Goal: Information Seeking & Learning: Learn about a topic

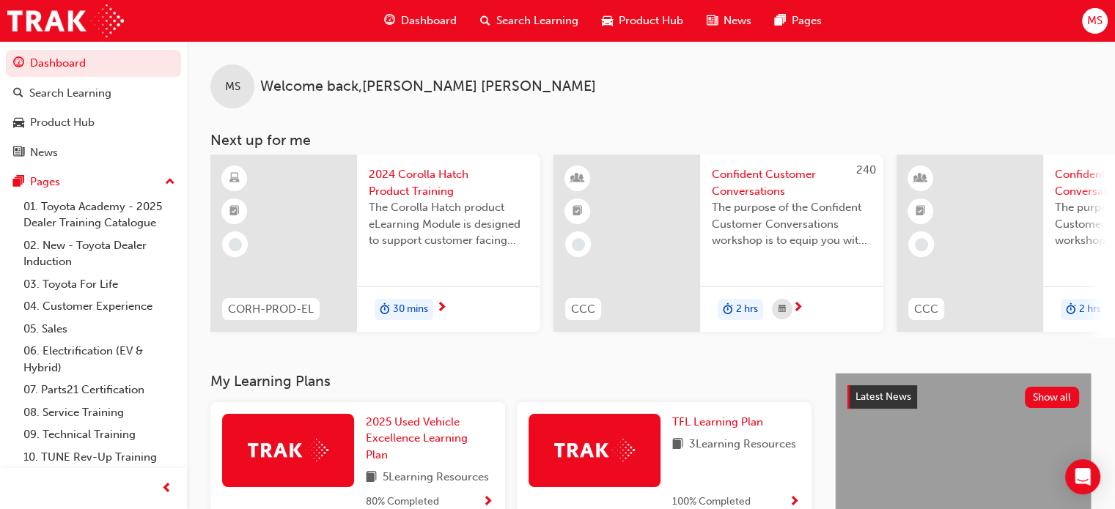
scroll to position [23, 0]
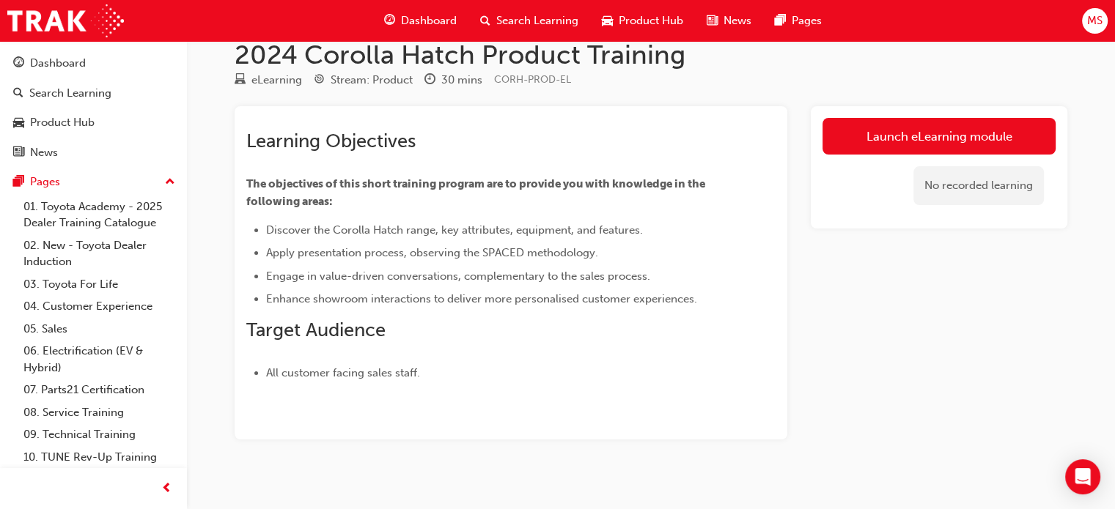
scroll to position [40, 0]
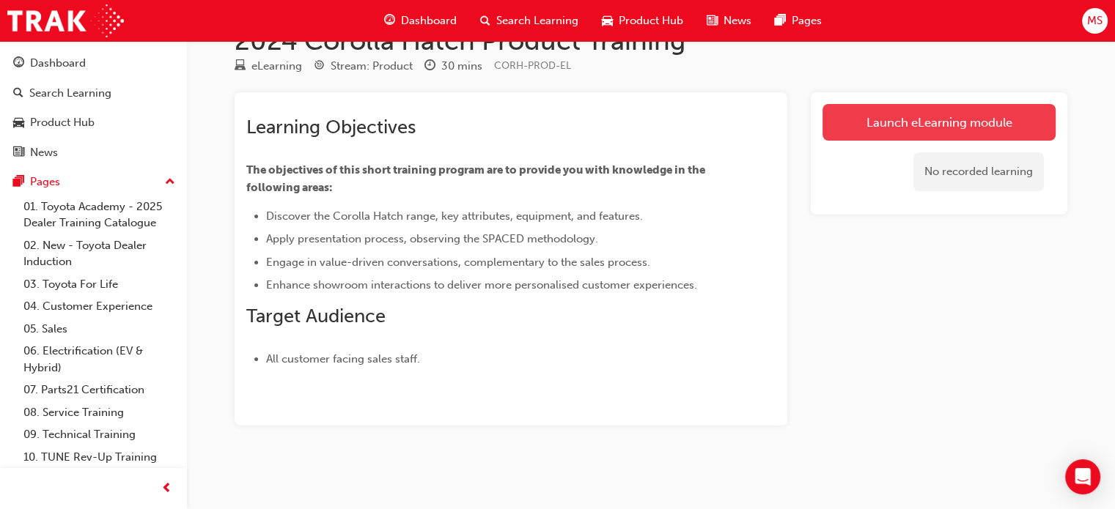
click at [904, 117] on link "Launch eLearning module" at bounding box center [938, 122] width 233 height 37
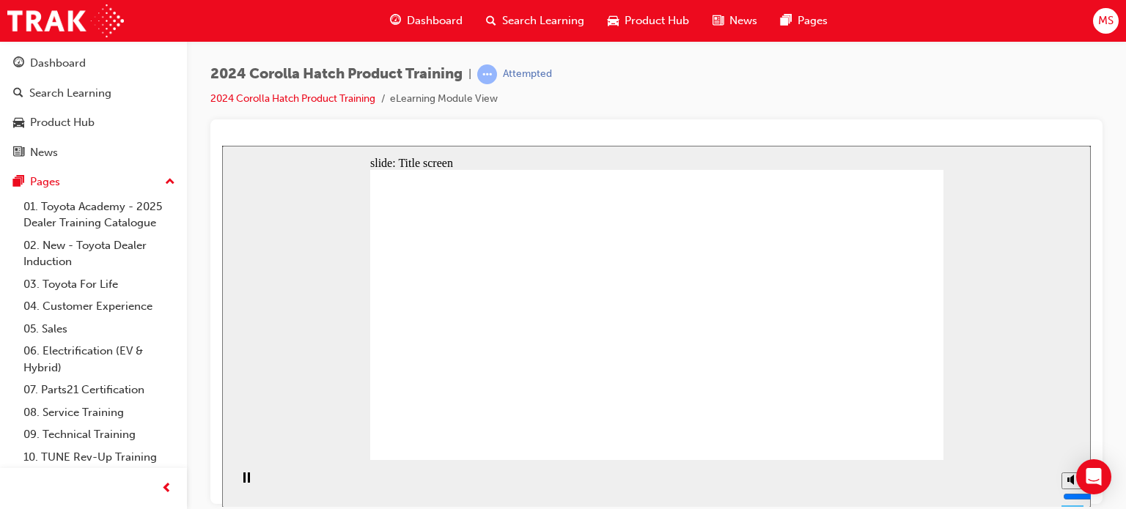
drag, startPoint x: 707, startPoint y: 407, endPoint x: 726, endPoint y: 254, distance: 154.4
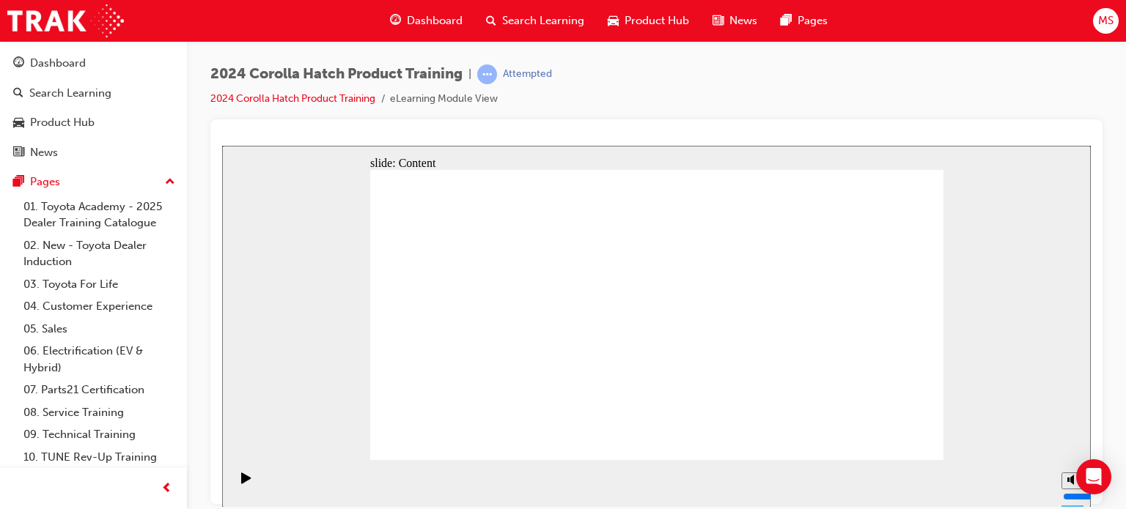
click at [241, 482] on icon "Play (Ctrl+Alt+P)" at bounding box center [246, 477] width 10 height 11
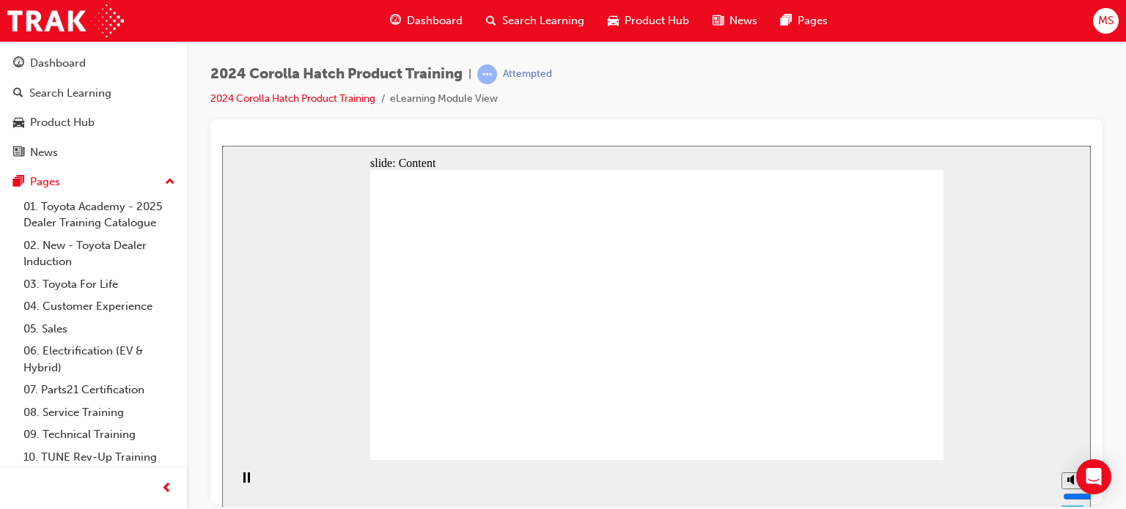
click at [965, 335] on div "slide: Content Rectangle 1 Oval 1 MENU Line 1 RESOURCES Line 1 Rectangle 1 arro…" at bounding box center [656, 326] width 869 height 362
click at [1011, 367] on div "slide: Content Rectangle 1 Oval 1 MENU Line 1 RESOURCES Line 1 Rectangle 1 arro…" at bounding box center [656, 326] width 869 height 362
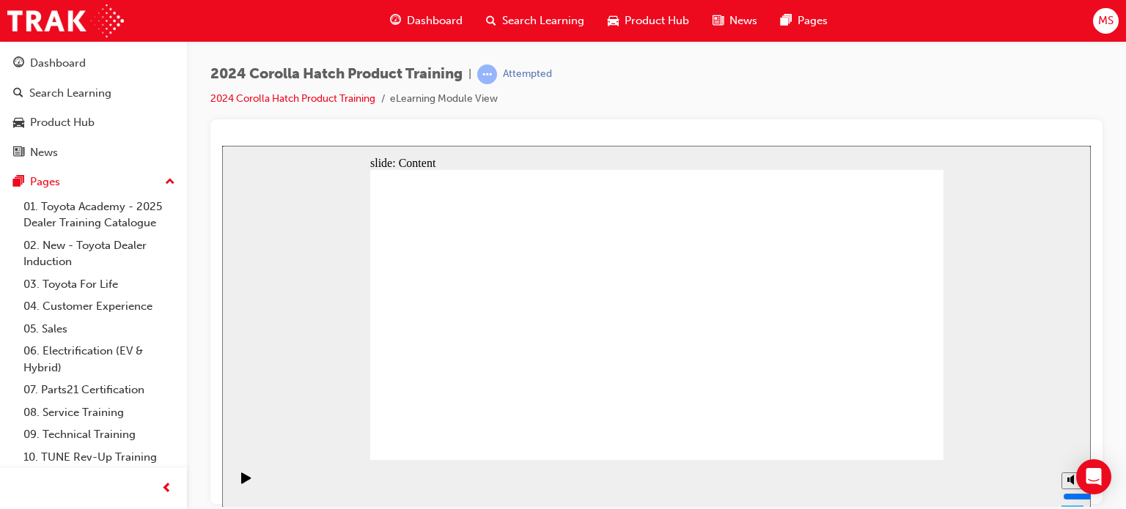
drag, startPoint x: 743, startPoint y: 276, endPoint x: 729, endPoint y: 194, distance: 83.3
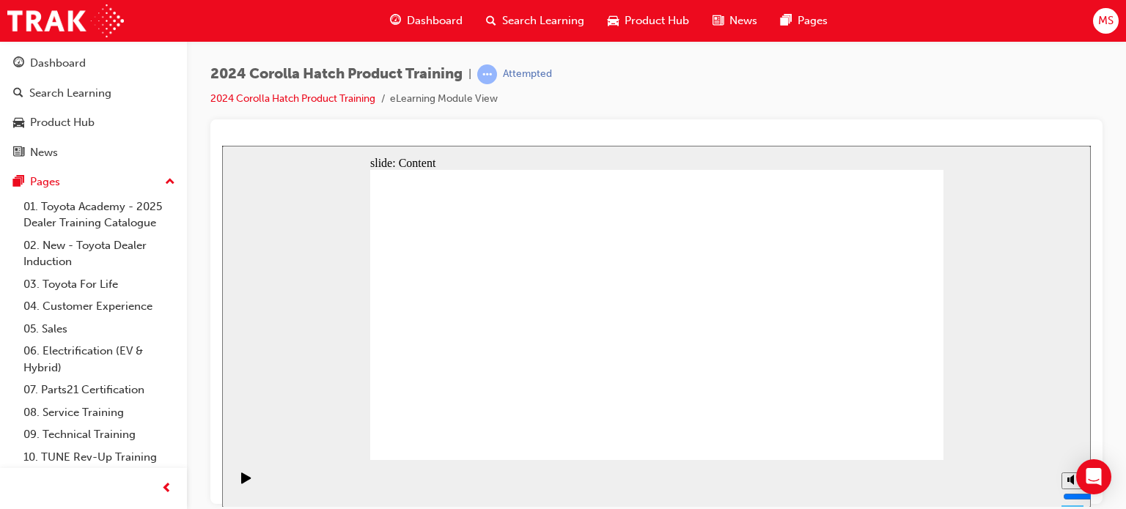
drag, startPoint x: 852, startPoint y: 248, endPoint x: 868, endPoint y: 288, distance: 42.5
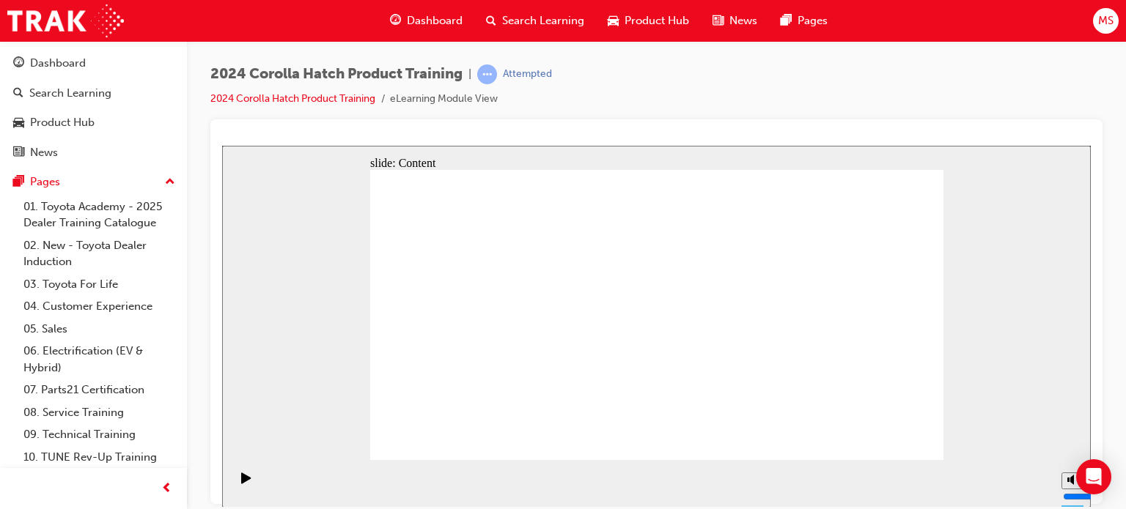
drag, startPoint x: 856, startPoint y: 366, endPoint x: 792, endPoint y: 314, distance: 82.8
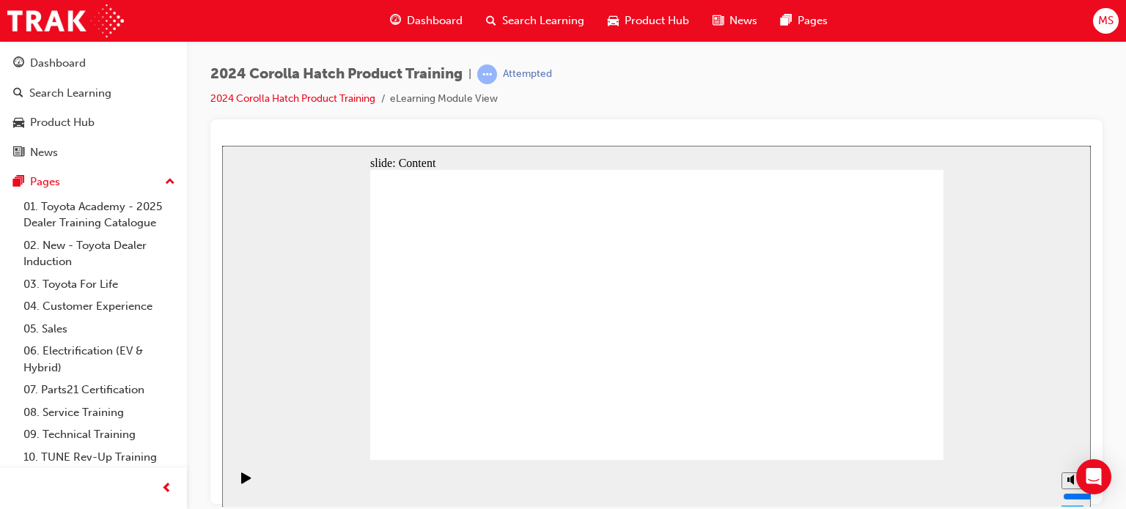
drag, startPoint x: 579, startPoint y: 217, endPoint x: 584, endPoint y: 207, distance: 10.8
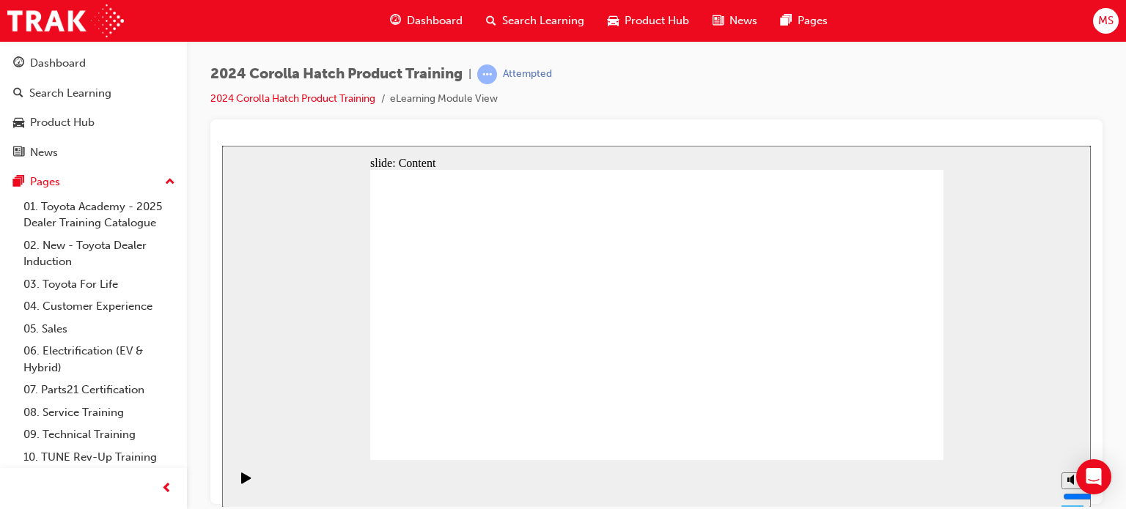
drag, startPoint x: 601, startPoint y: 191, endPoint x: 626, endPoint y: 190, distance: 25.0
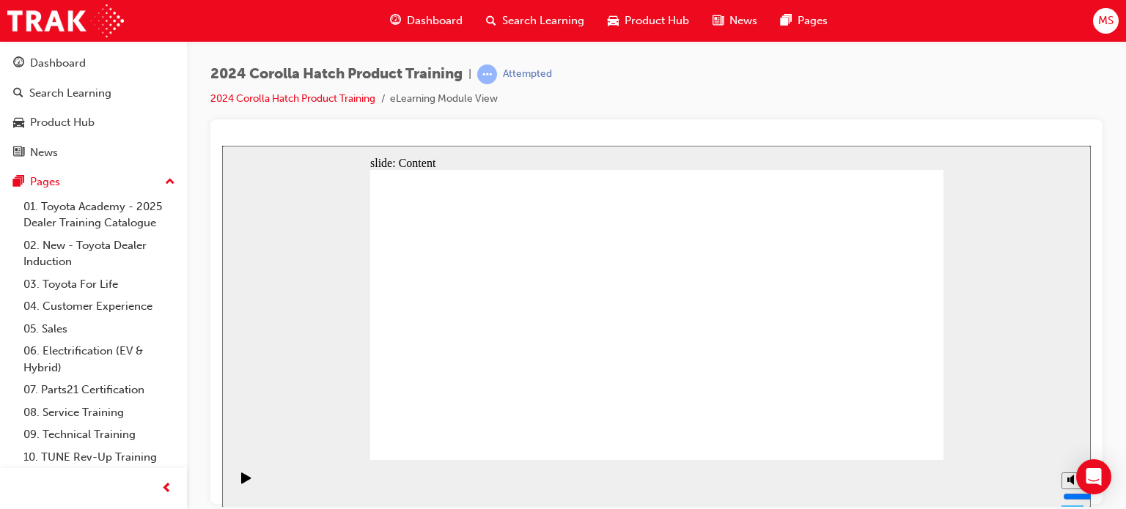
drag, startPoint x: 917, startPoint y: 175, endPoint x: 830, endPoint y: 226, distance: 100.6
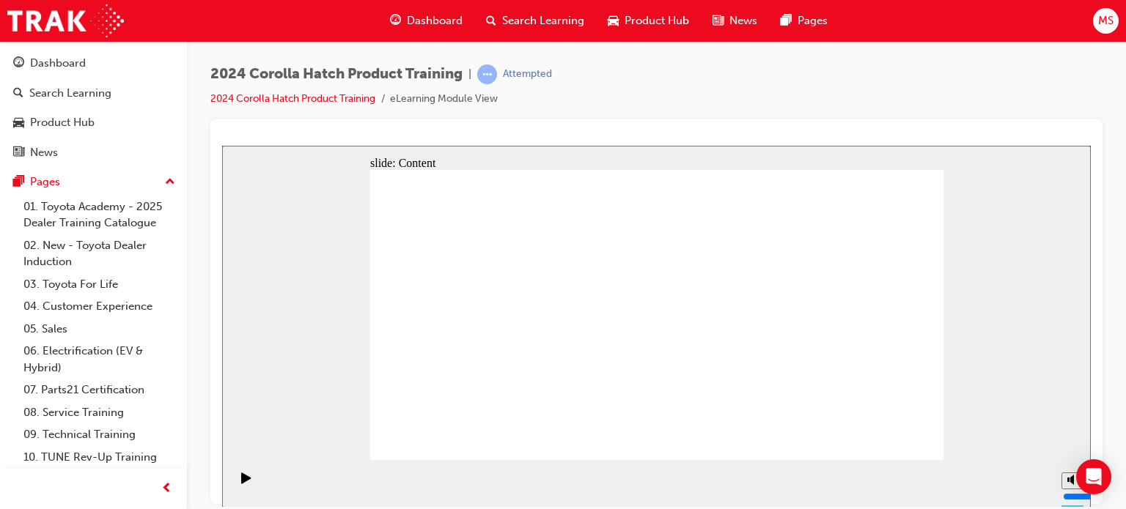
drag, startPoint x: 906, startPoint y: 203, endPoint x: 896, endPoint y: 215, distance: 15.1
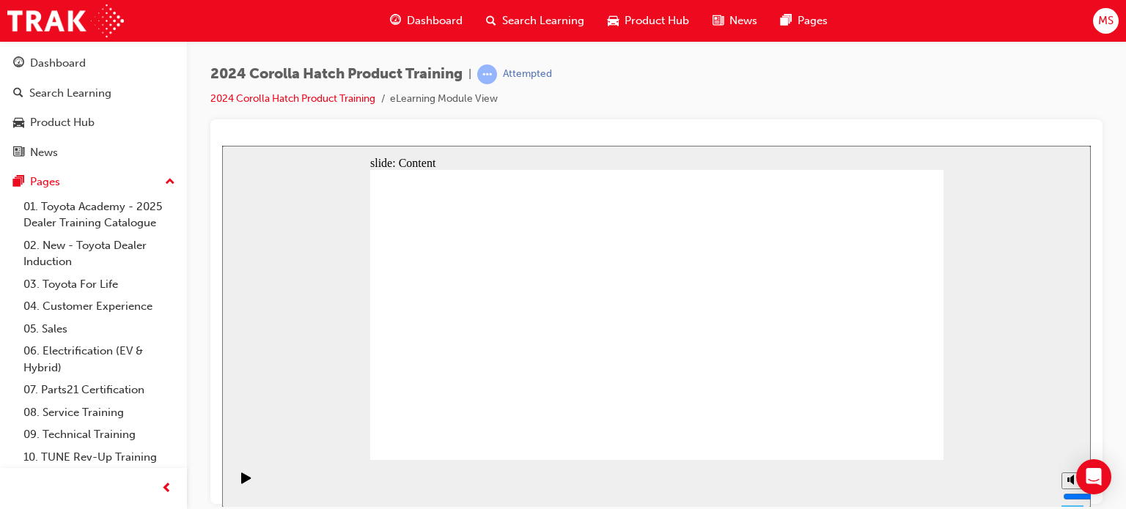
drag, startPoint x: 790, startPoint y: 288, endPoint x: 772, endPoint y: 290, distance: 18.4
drag, startPoint x: 772, startPoint y: 290, endPoint x: 729, endPoint y: 300, distance: 43.7
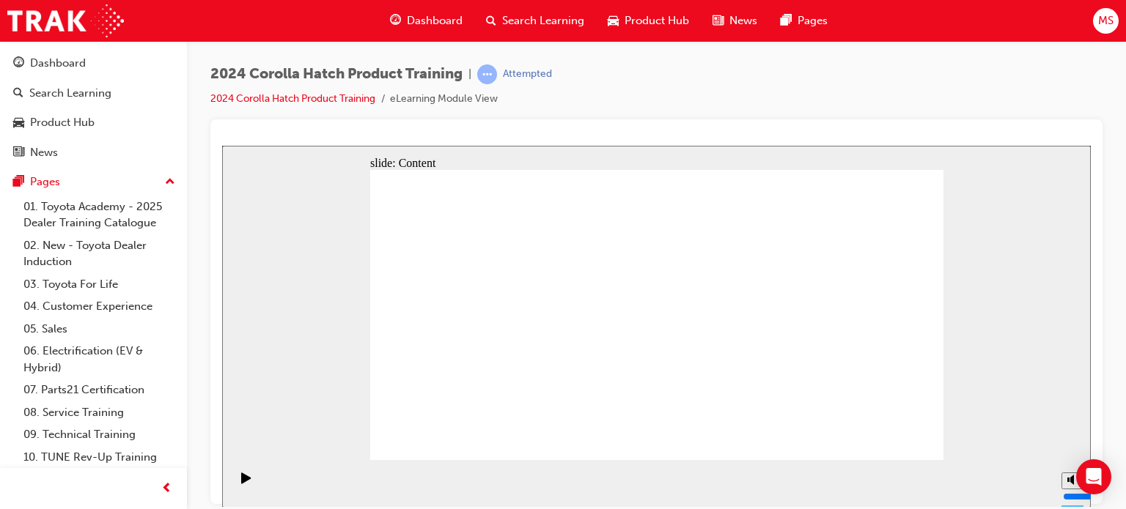
drag, startPoint x: 1004, startPoint y: 326, endPoint x: 990, endPoint y: 326, distance: 13.9
click at [1004, 145] on div at bounding box center [656, 145] width 869 height 0
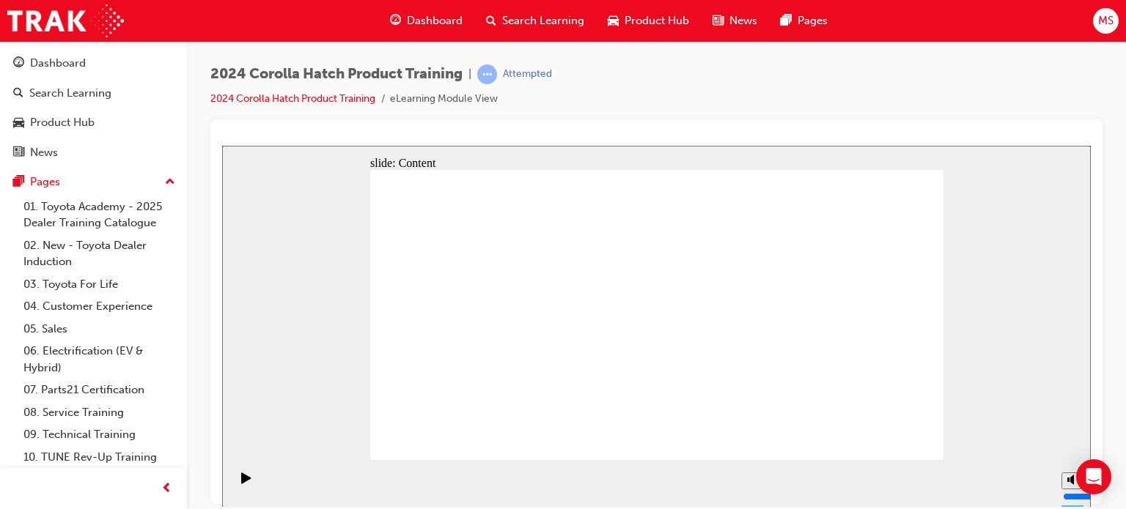
drag, startPoint x: 621, startPoint y: 404, endPoint x: 686, endPoint y: 402, distance: 65.2
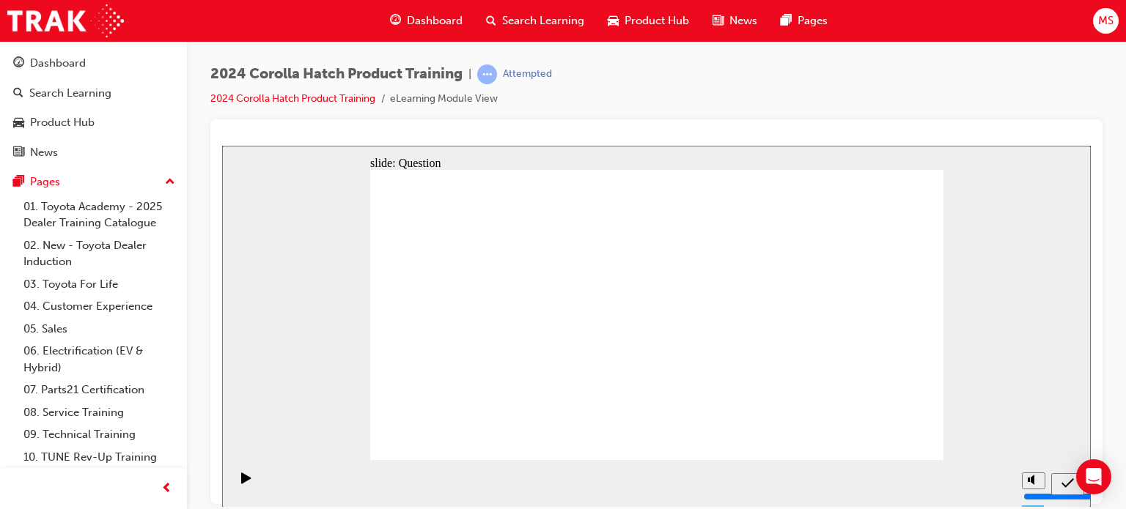
radio input "true"
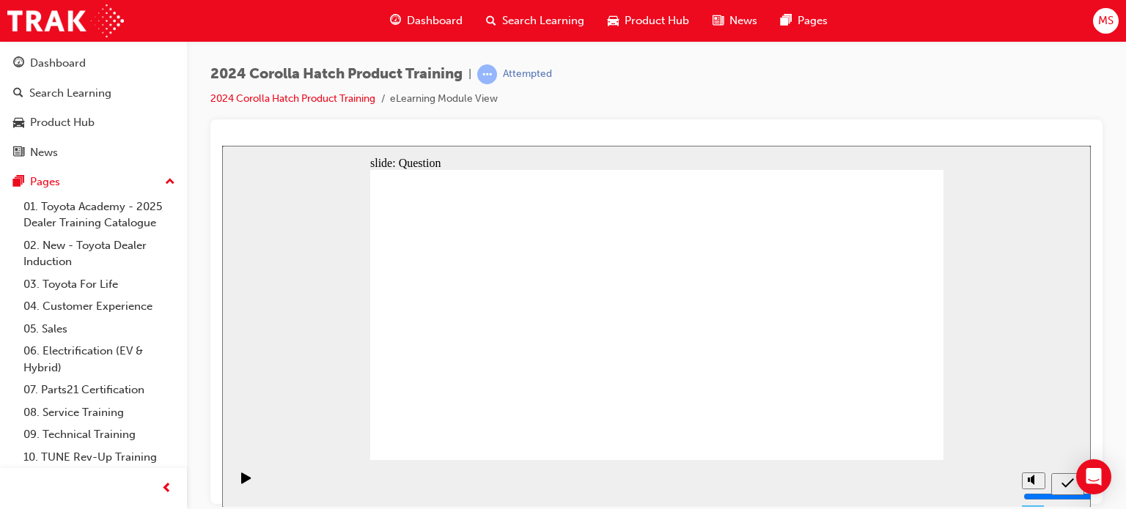
radio input "true"
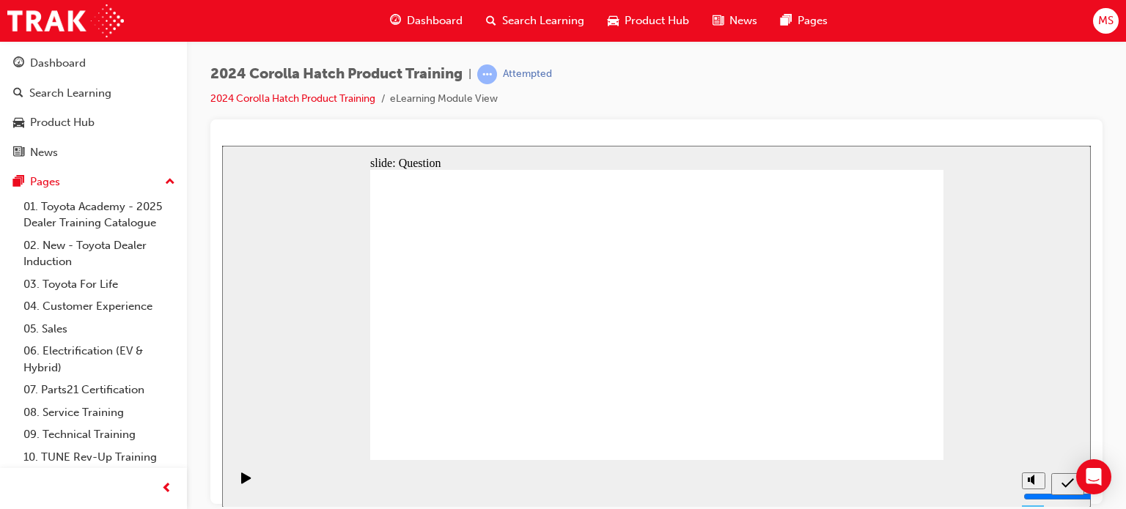
radio input "true"
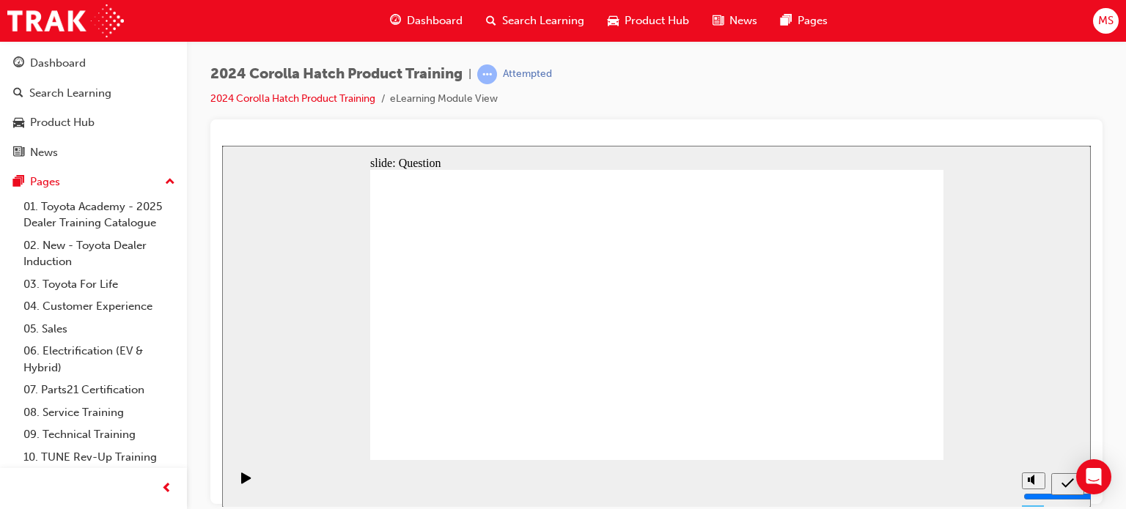
drag, startPoint x: 457, startPoint y: 377, endPoint x: 463, endPoint y: 332, distance: 45.1
drag, startPoint x: 757, startPoint y: 297, endPoint x: 649, endPoint y: 383, distance: 137.7
drag, startPoint x: 844, startPoint y: 297, endPoint x: 759, endPoint y: 383, distance: 120.8
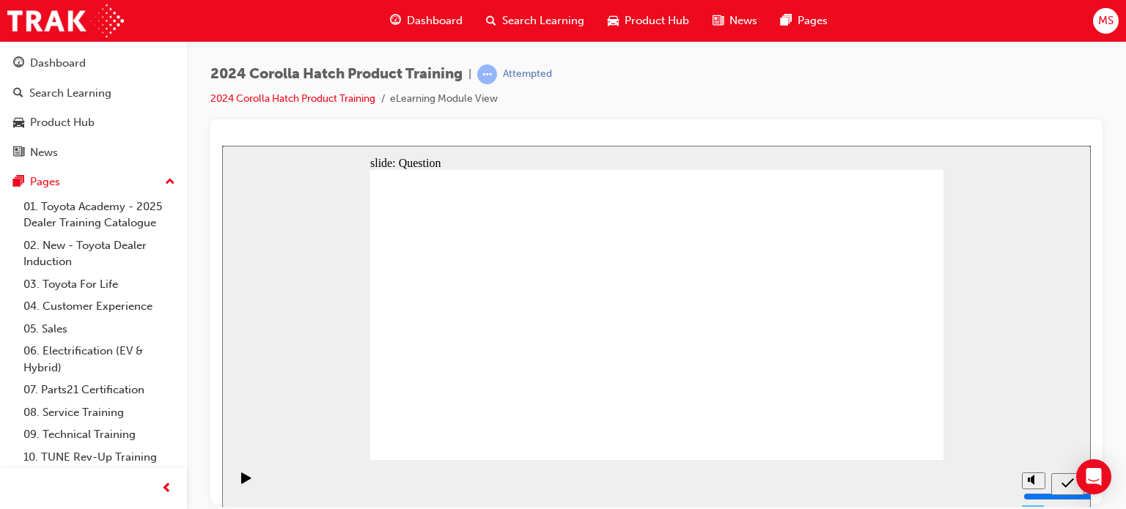
drag, startPoint x: 664, startPoint y: 293, endPoint x: 864, endPoint y: 385, distance: 220.1
drag, startPoint x: 578, startPoint y: 281, endPoint x: 575, endPoint y: 371, distance: 90.2
drag, startPoint x: 476, startPoint y: 346, endPoint x: 487, endPoint y: 388, distance: 43.2
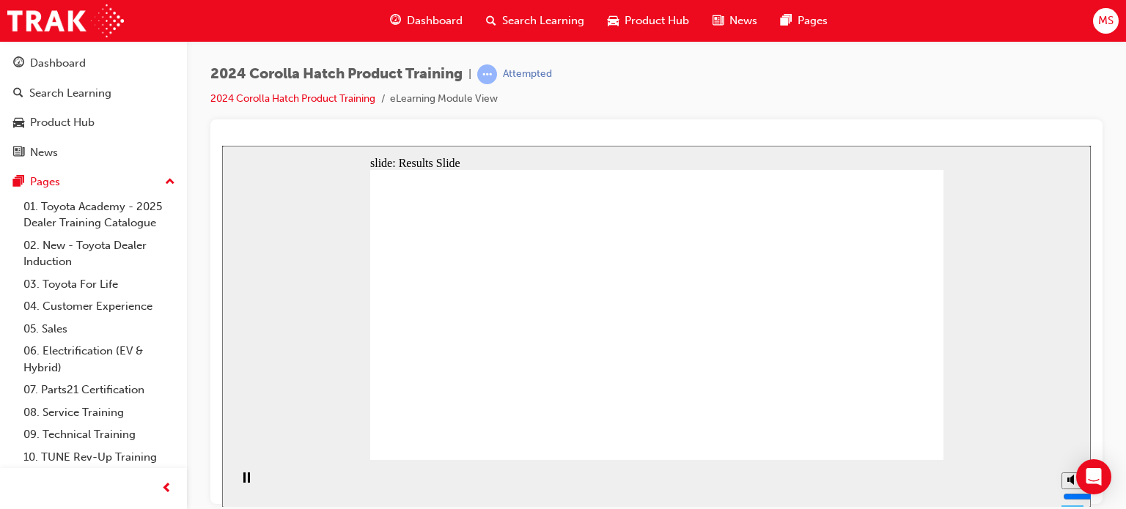
radio input "true"
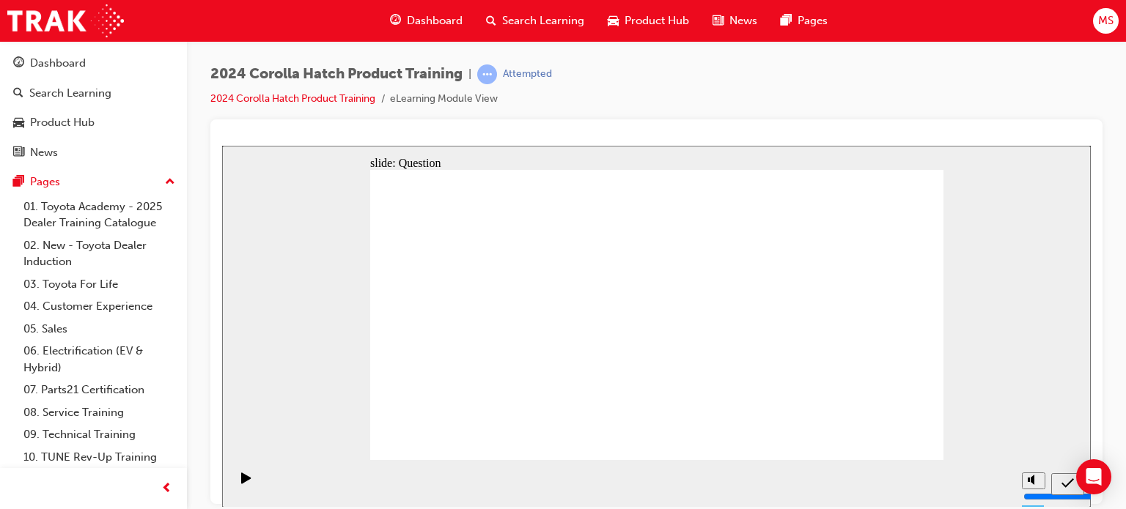
radio input "true"
drag, startPoint x: 737, startPoint y: 327, endPoint x: 716, endPoint y: 304, distance: 31.1
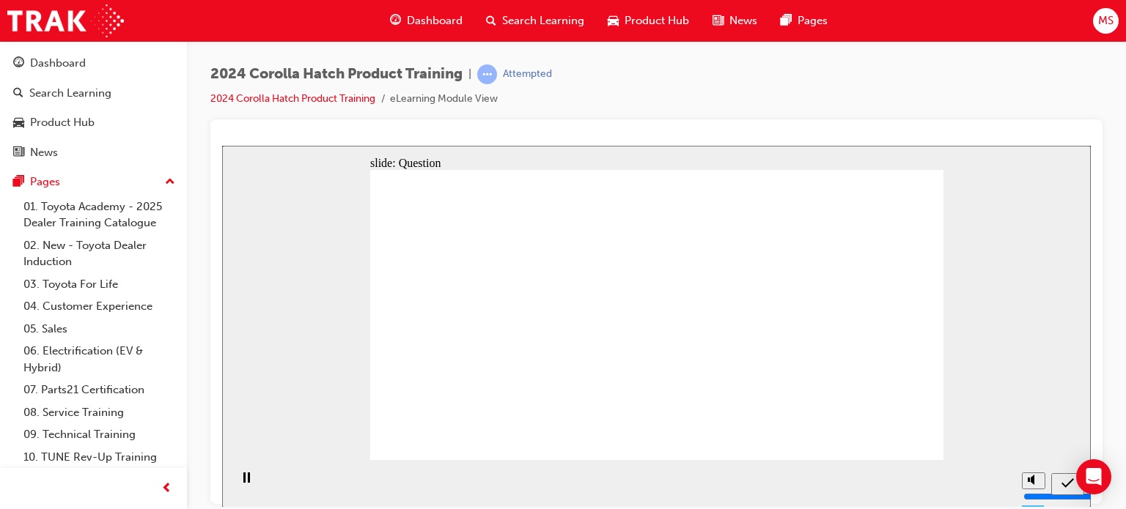
radio input "true"
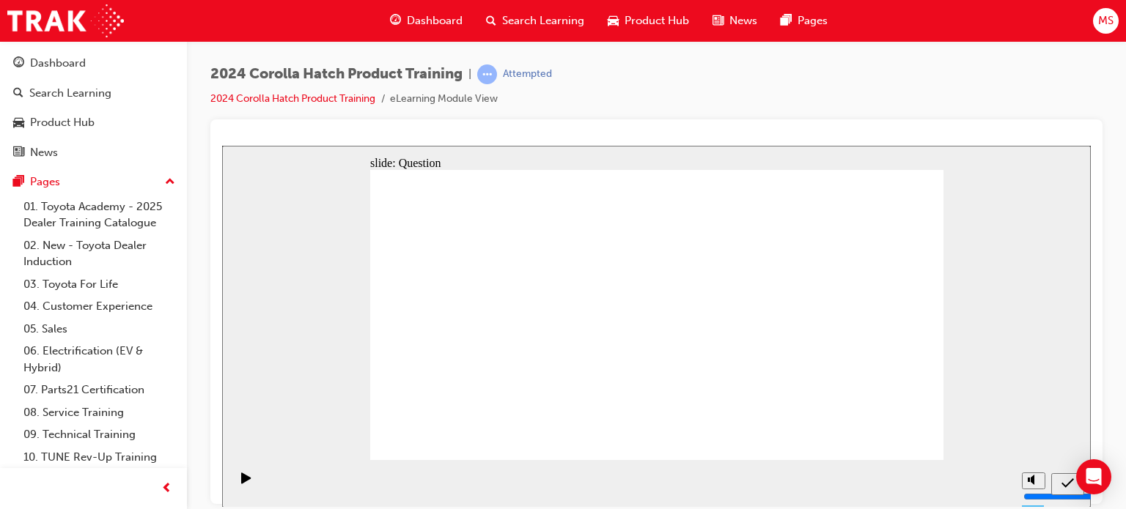
radio input "true"
drag, startPoint x: 571, startPoint y: 302, endPoint x: 473, endPoint y: 406, distance: 143.1
drag, startPoint x: 459, startPoint y: 294, endPoint x: 558, endPoint y: 390, distance: 138.4
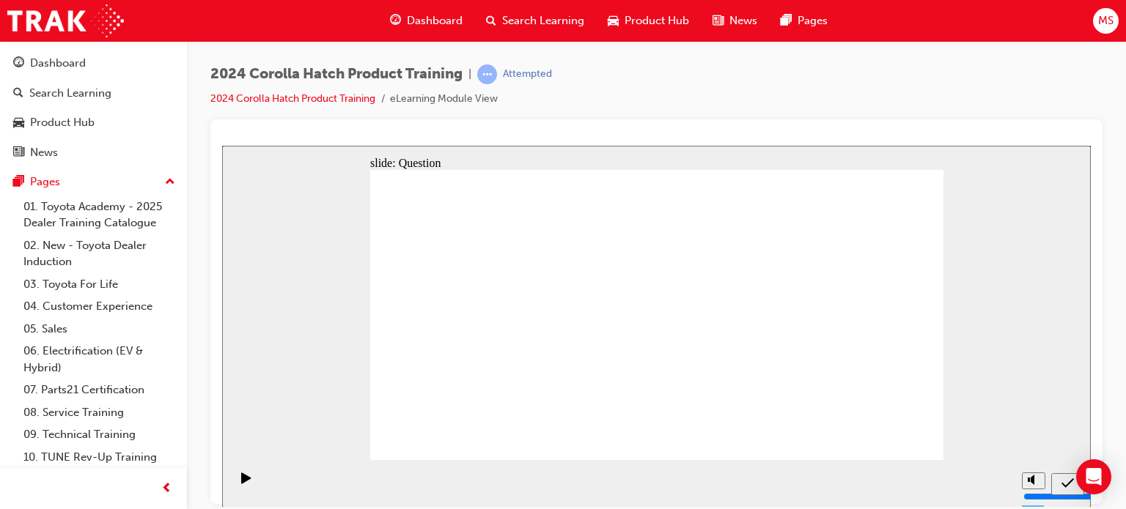
drag, startPoint x: 665, startPoint y: 309, endPoint x: 866, endPoint y: 399, distance: 219.5
drag, startPoint x: 860, startPoint y: 309, endPoint x: 764, endPoint y: 408, distance: 138.4
drag, startPoint x: 755, startPoint y: 308, endPoint x: 661, endPoint y: 399, distance: 131.1
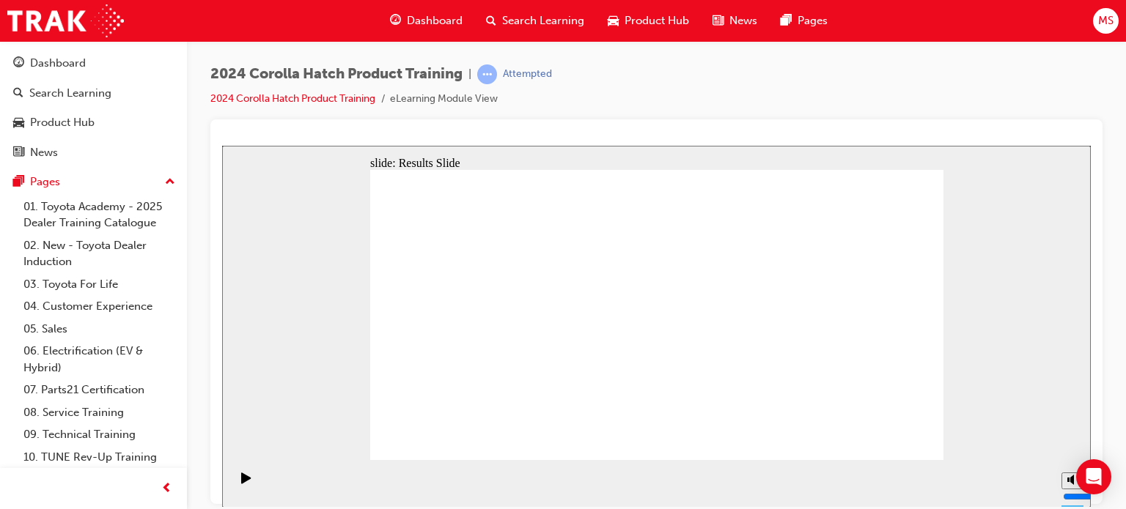
radio input "true"
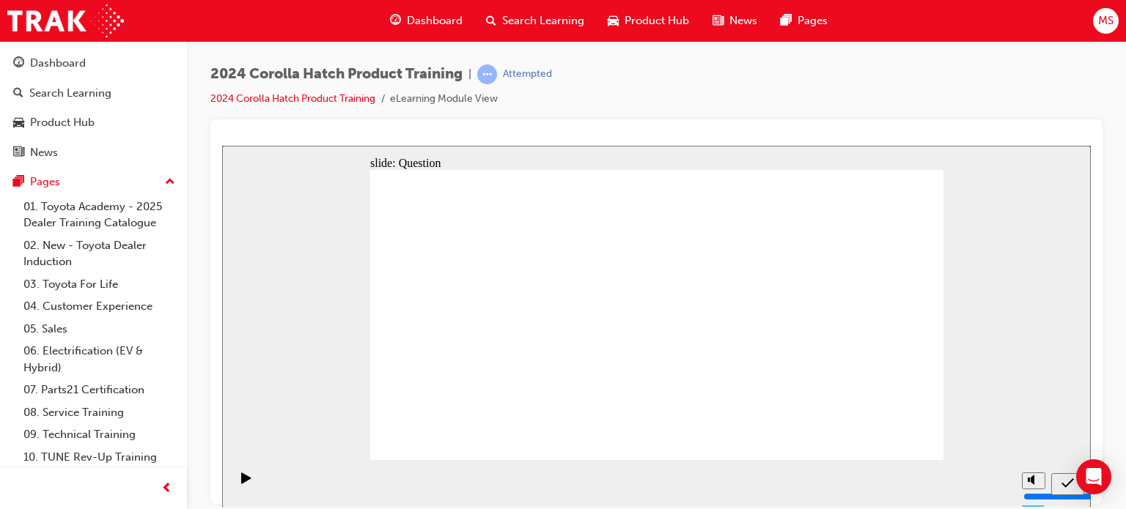
radio input "true"
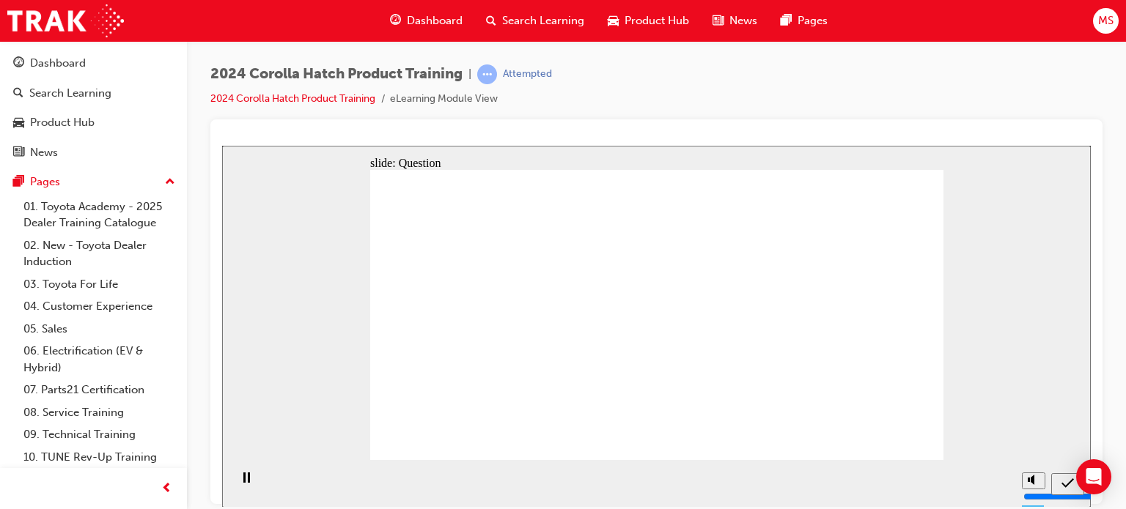
radio input "true"
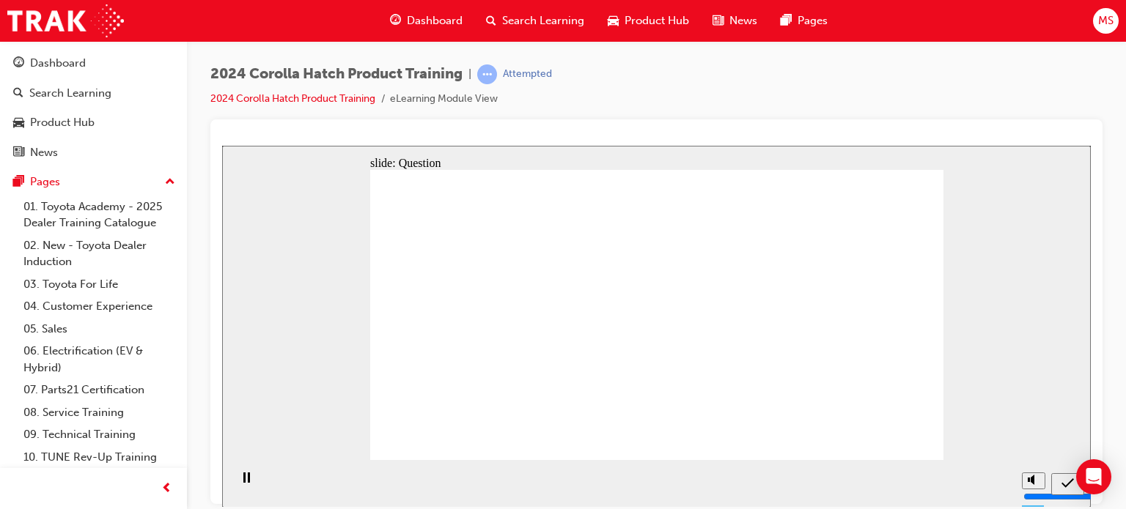
drag, startPoint x: 570, startPoint y: 300, endPoint x: 476, endPoint y: 399, distance: 136.9
drag, startPoint x: 476, startPoint y: 285, endPoint x: 547, endPoint y: 281, distance: 71.2
drag, startPoint x: 545, startPoint y: 302, endPoint x: 576, endPoint y: 393, distance: 96.2
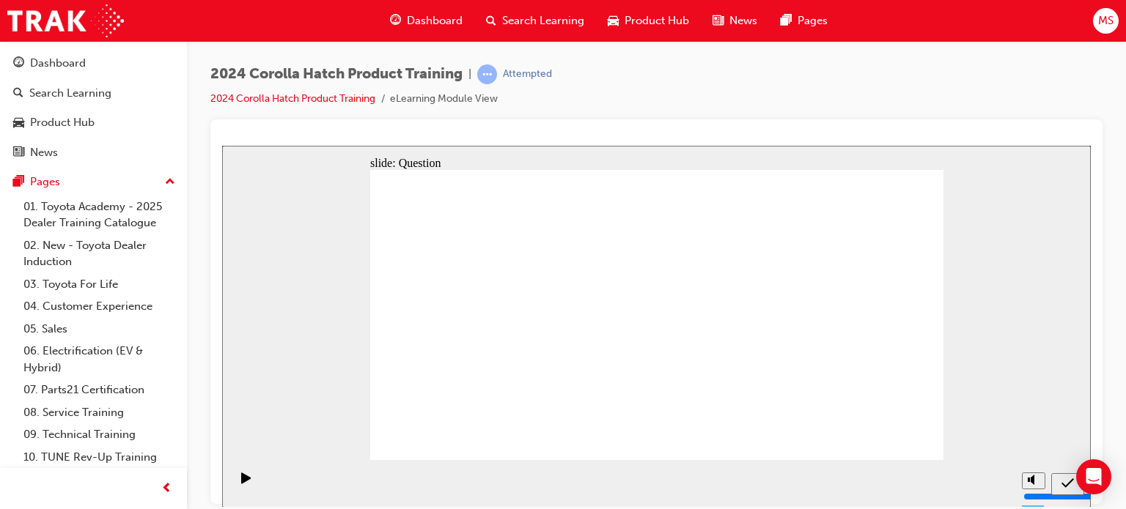
drag, startPoint x: 762, startPoint y: 306, endPoint x: 682, endPoint y: 395, distance: 119.4
drag, startPoint x: 841, startPoint y: 286, endPoint x: 748, endPoint y: 372, distance: 127.1
drag, startPoint x: 652, startPoint y: 302, endPoint x: 796, endPoint y: 290, distance: 144.2
drag, startPoint x: 755, startPoint y: 377, endPoint x: 860, endPoint y: 380, distance: 105.6
drag, startPoint x: 809, startPoint y: 296, endPoint x: 757, endPoint y: 390, distance: 107.3
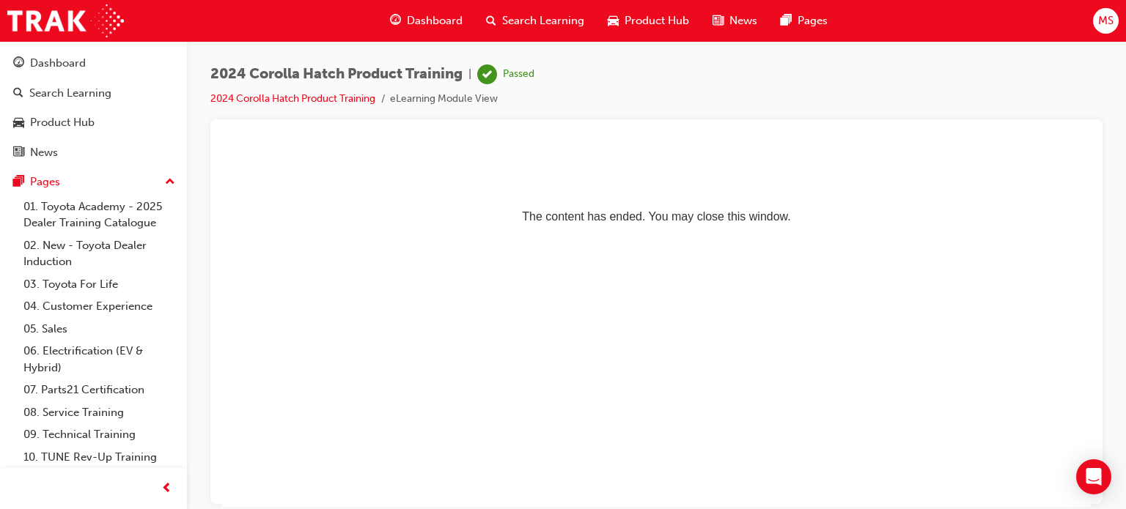
click at [1107, 23] on span "MS" at bounding box center [1105, 20] width 15 height 17
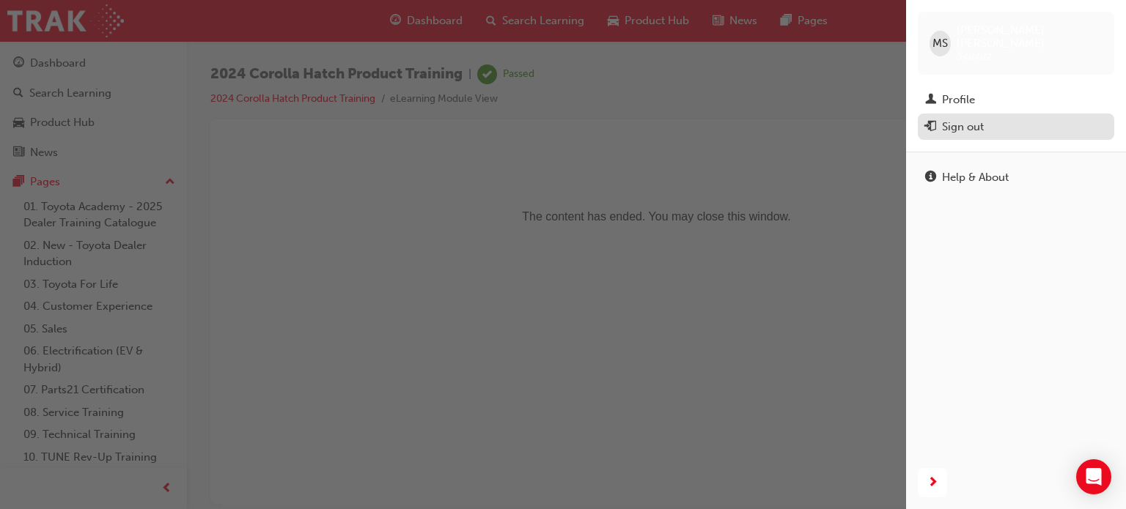
click at [957, 119] on div "Sign out" at bounding box center [963, 127] width 42 height 17
